Goal: Information Seeking & Learning: Learn about a topic

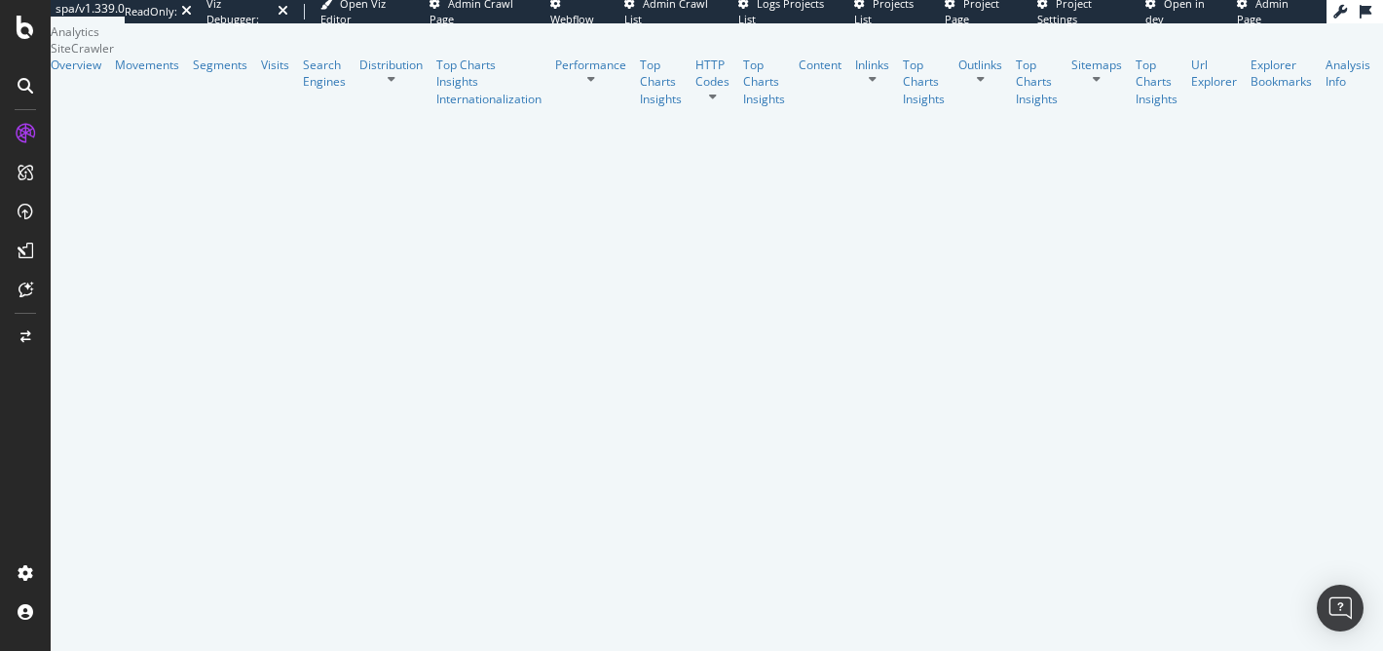
scroll to position [1416, 0]
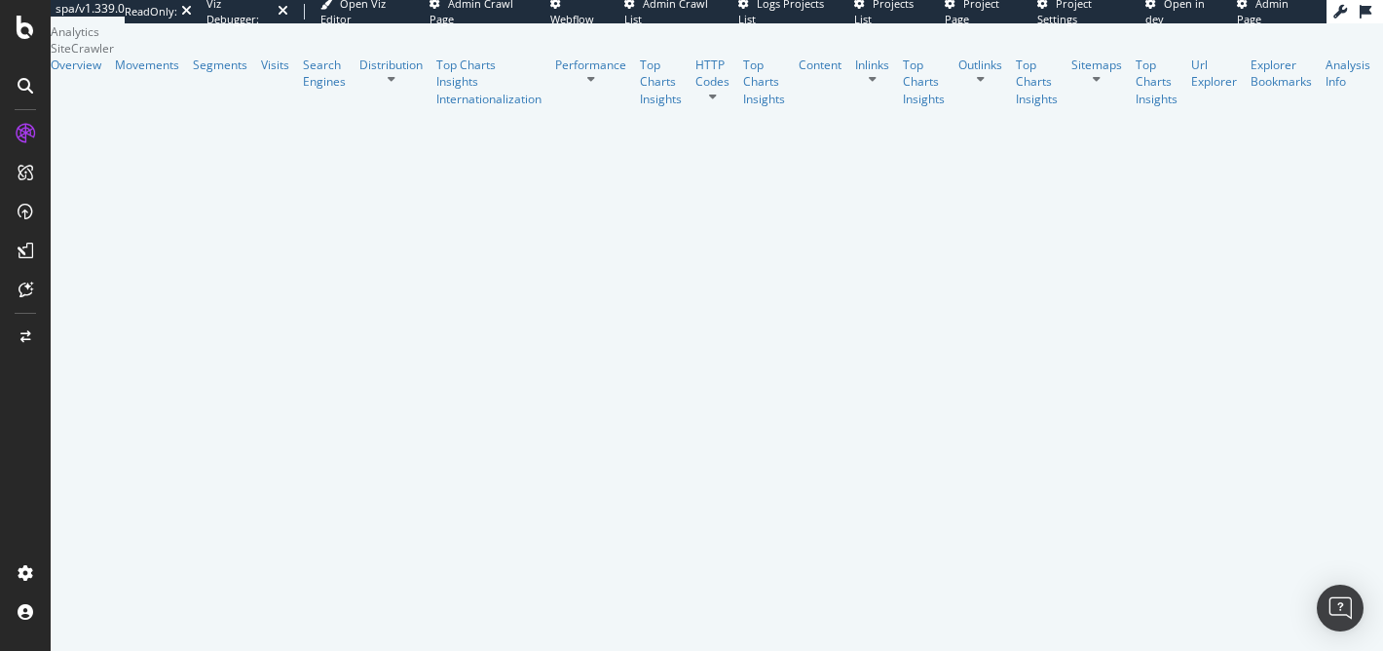
scroll to position [2200, 0]
